Goal: Check status: Check status

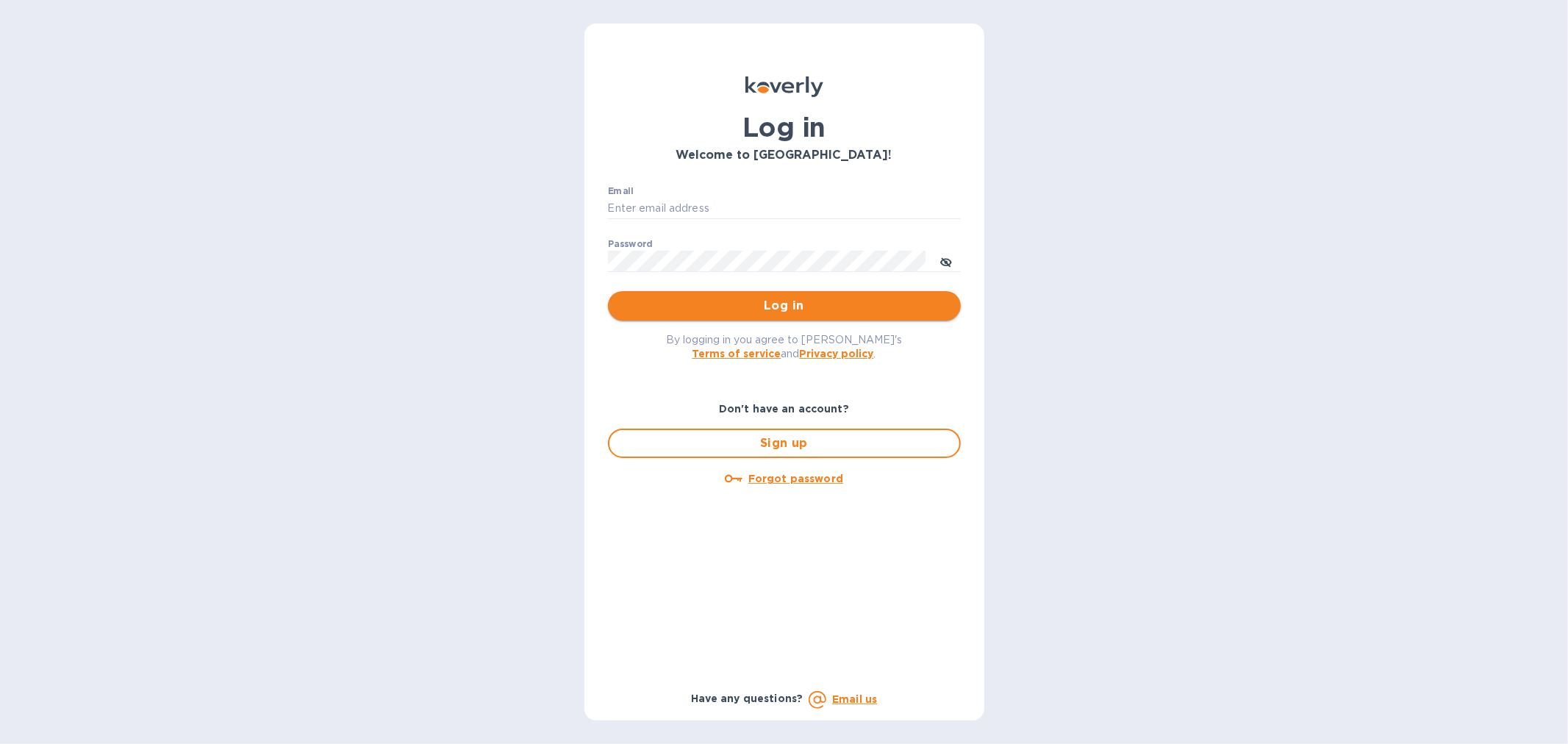
type input "[EMAIL_ADDRESS][DOMAIN_NAME]"
click at [768, 299] on span "Log in" at bounding box center [784, 306] width 329 height 18
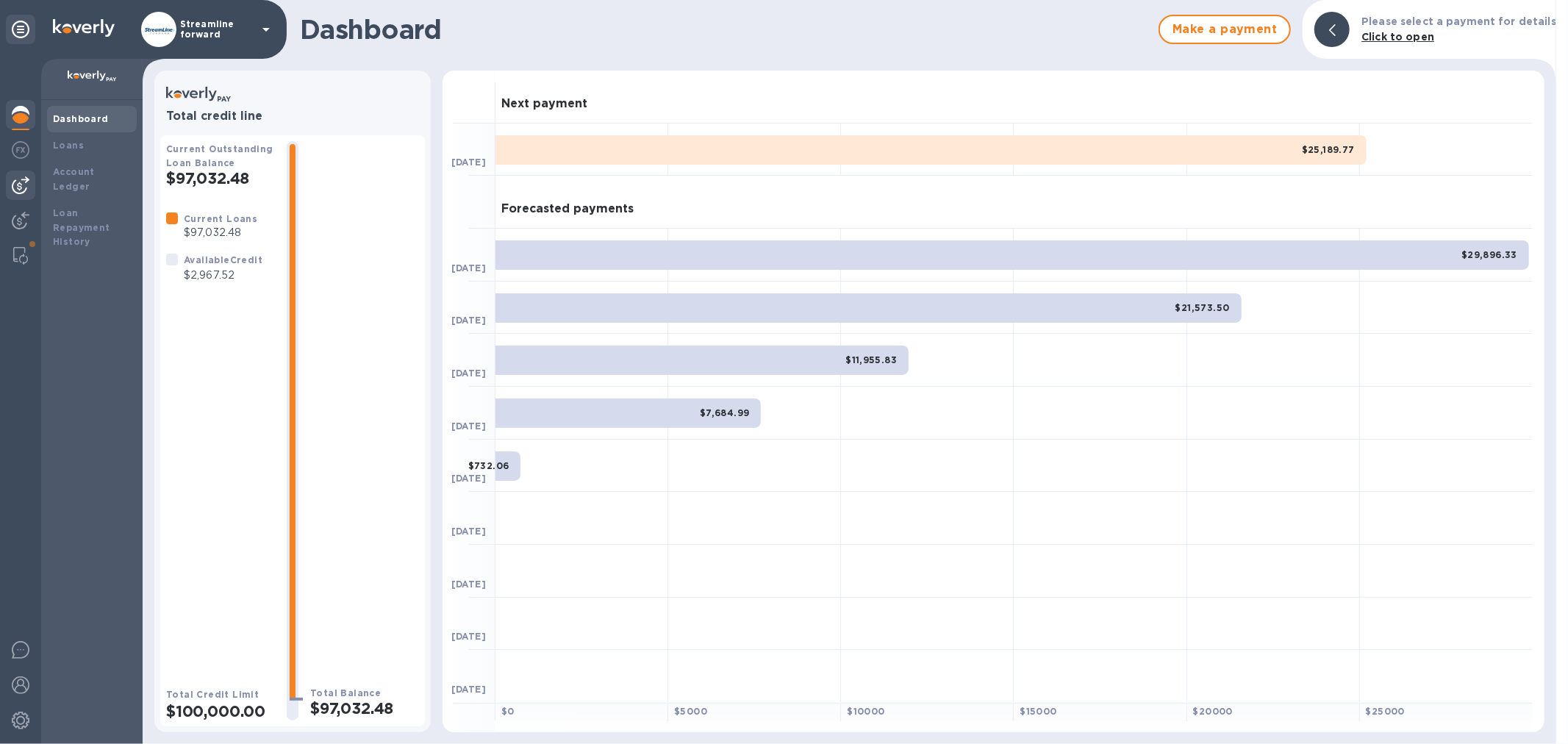
click at [17, 187] on img at bounding box center [20, 185] width 18 height 18
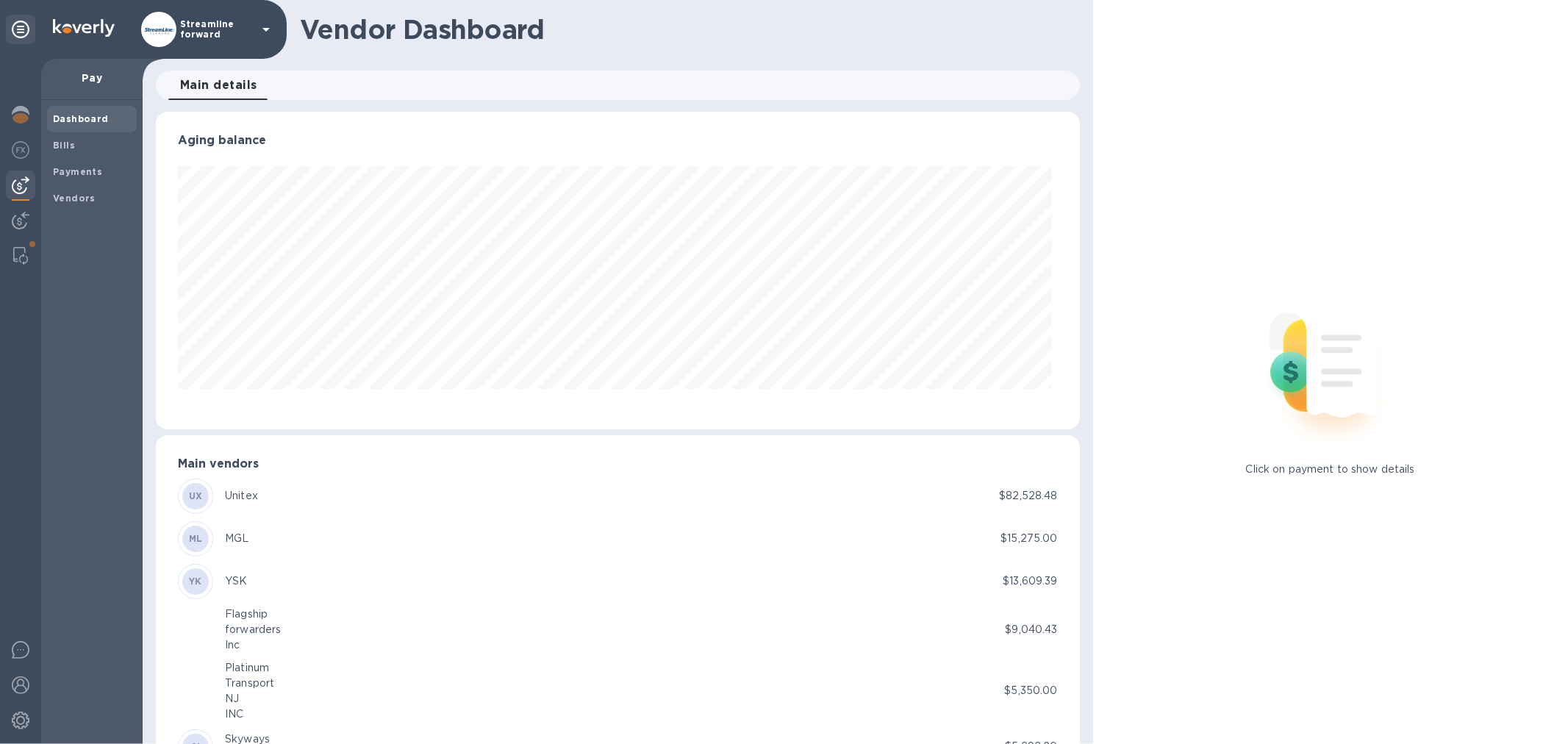
scroll to position [318, 918]
click at [70, 148] on b "Bills" at bounding box center [64, 145] width 22 height 11
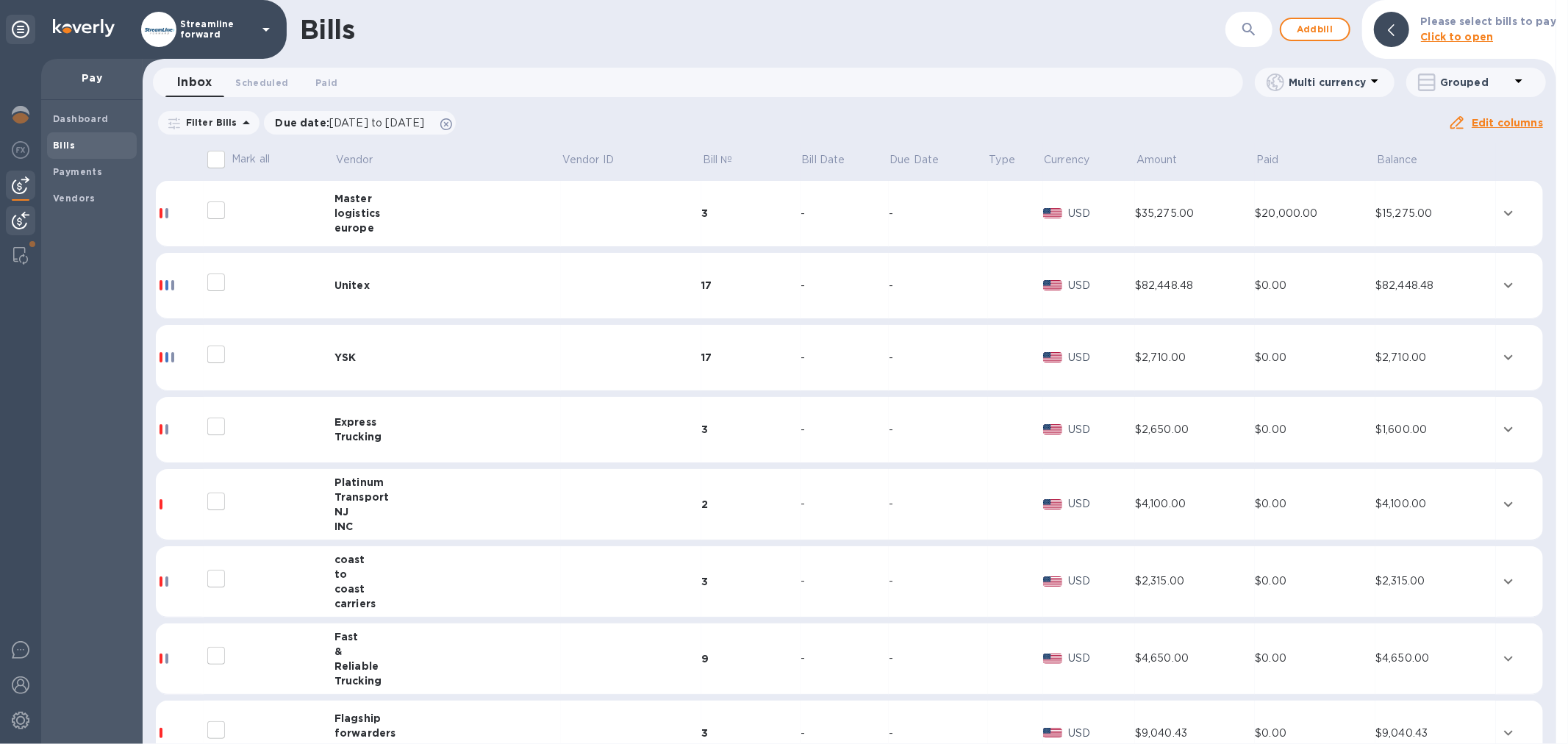
click at [13, 211] on img at bounding box center [20, 220] width 18 height 18
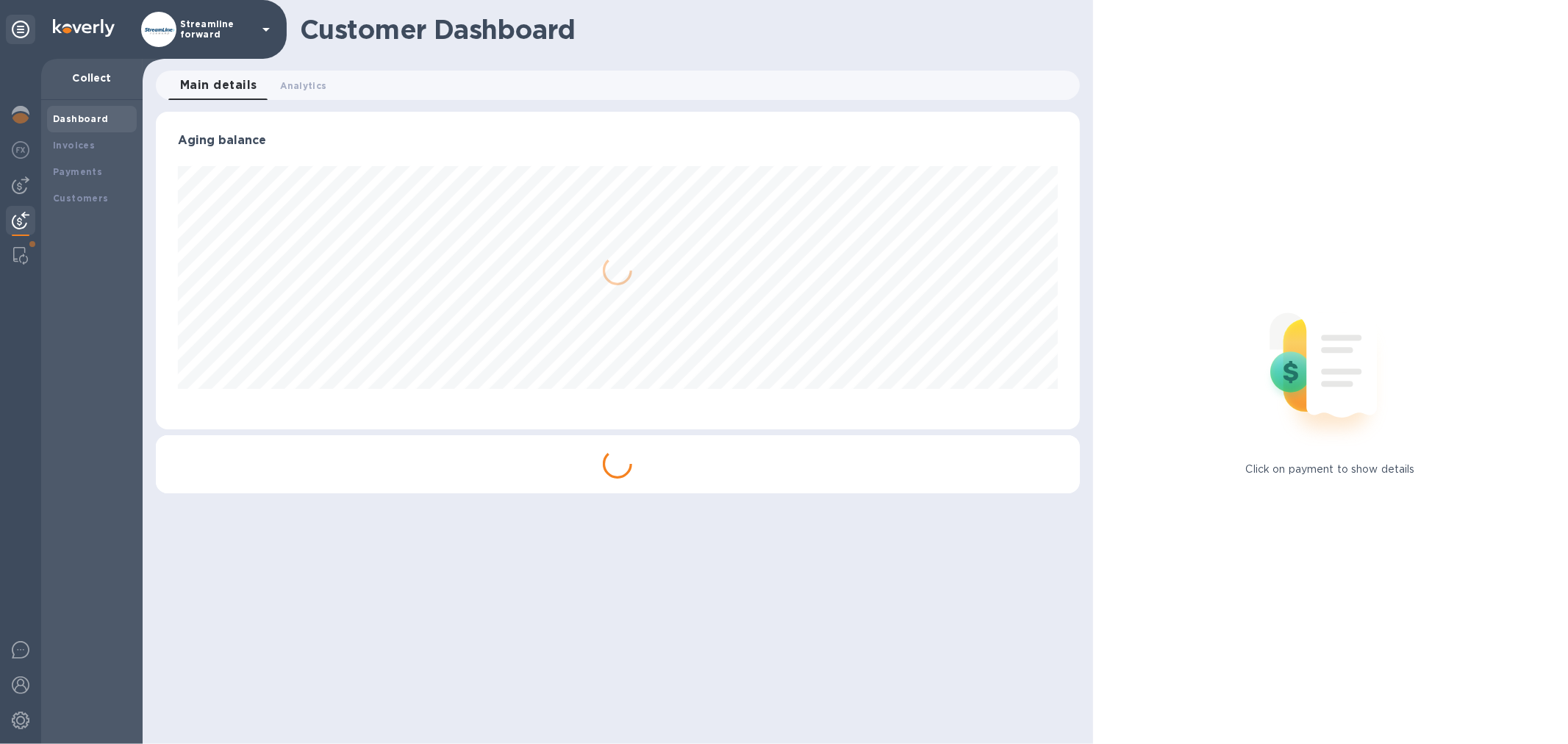
scroll to position [318, 924]
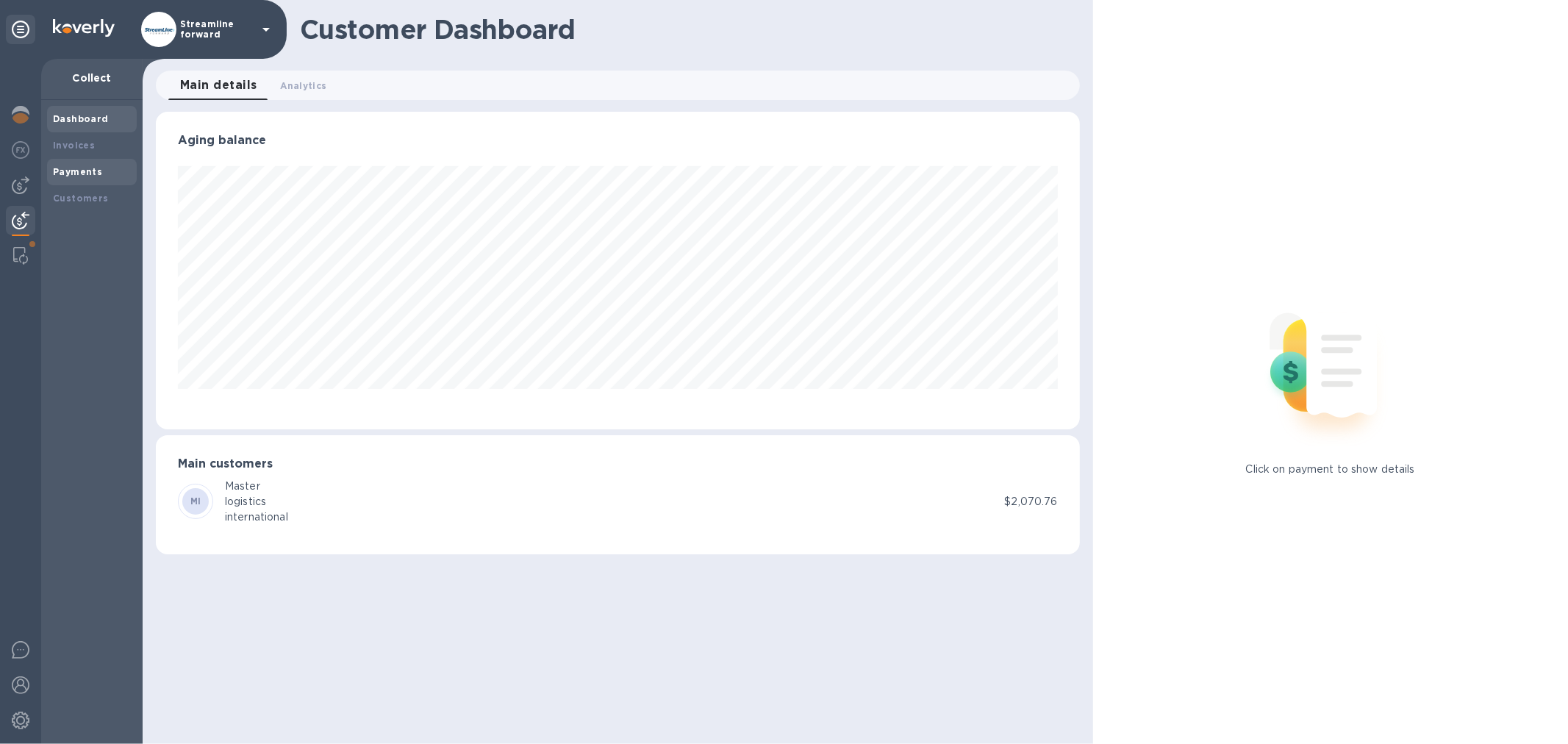
click at [86, 166] on b "Payments" at bounding box center [77, 172] width 49 height 11
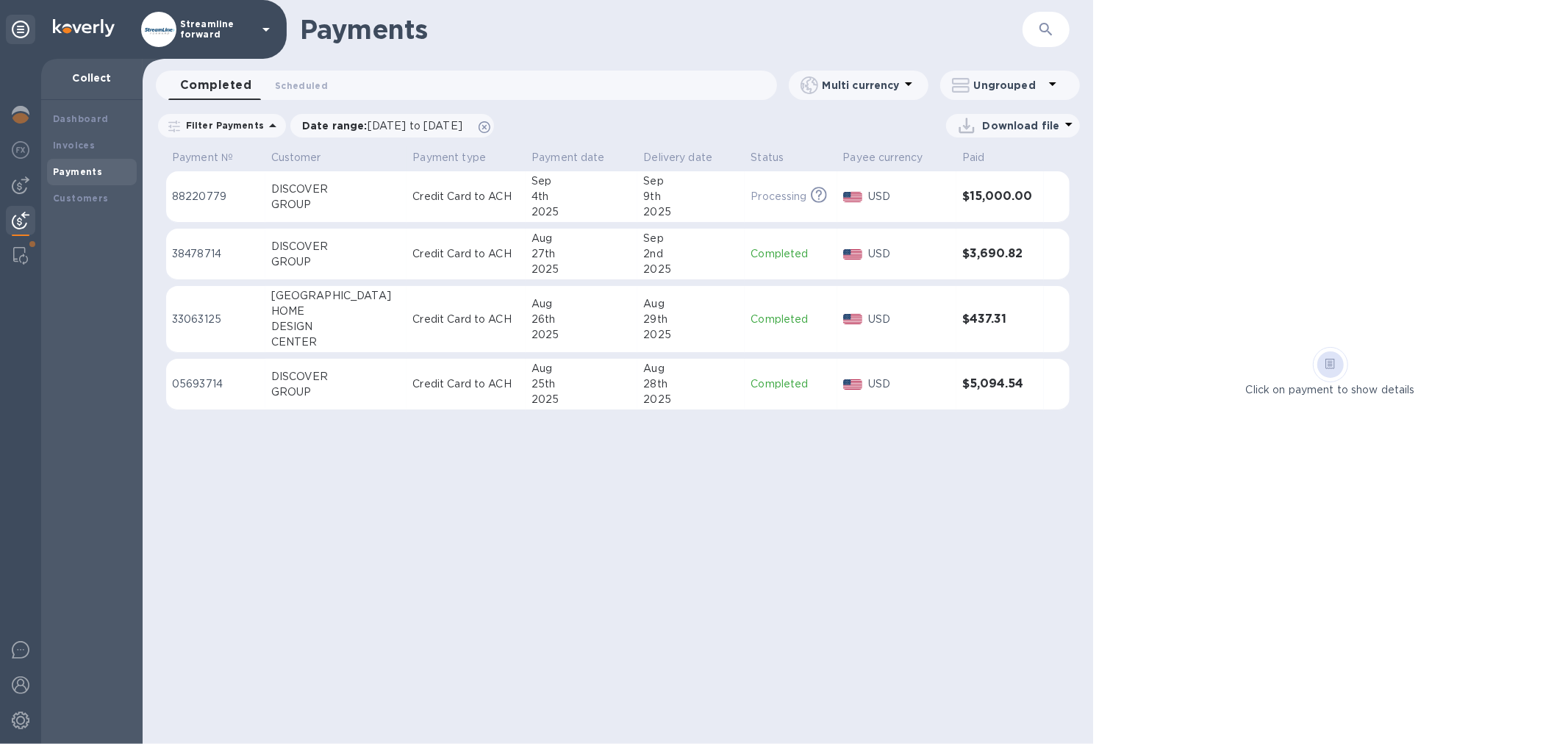
click at [679, 196] on div "9th" at bounding box center [691, 197] width 96 height 15
